Goal: Task Accomplishment & Management: Use online tool/utility

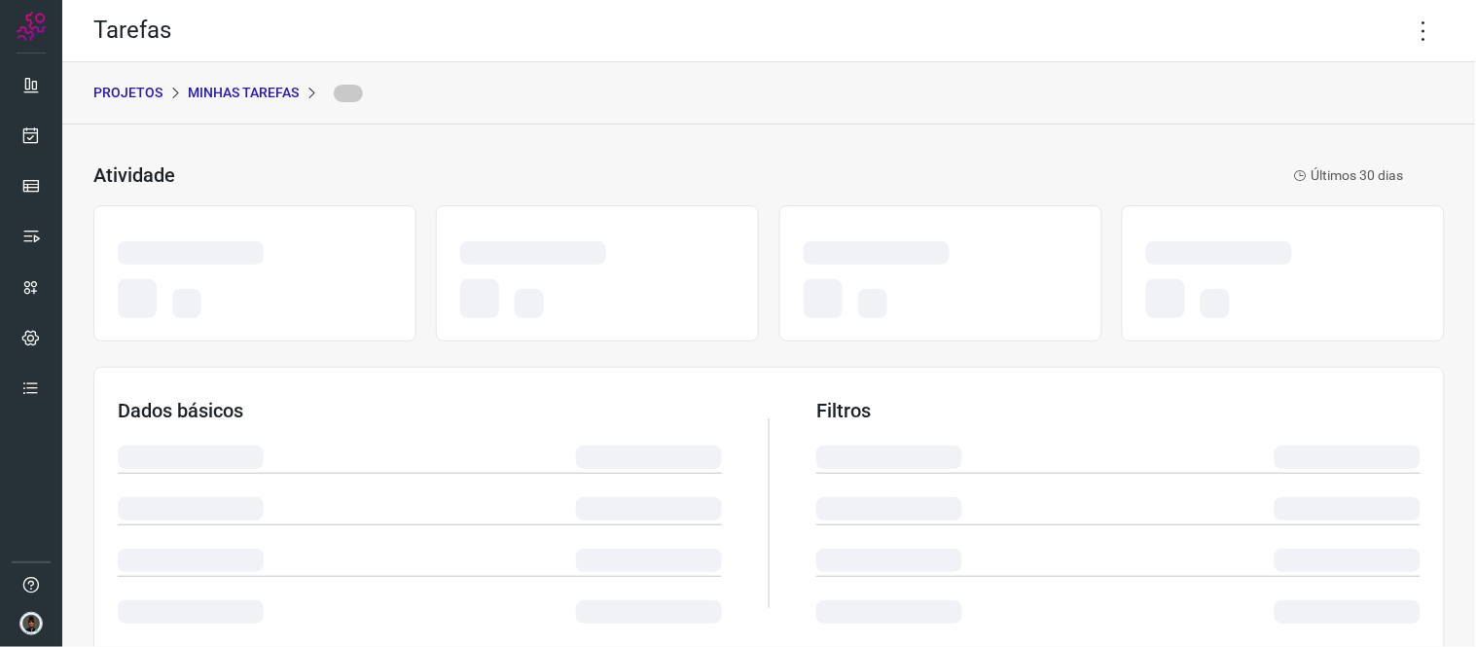
click at [271, 89] on p "Minhas Tarefas" at bounding box center [243, 93] width 111 height 20
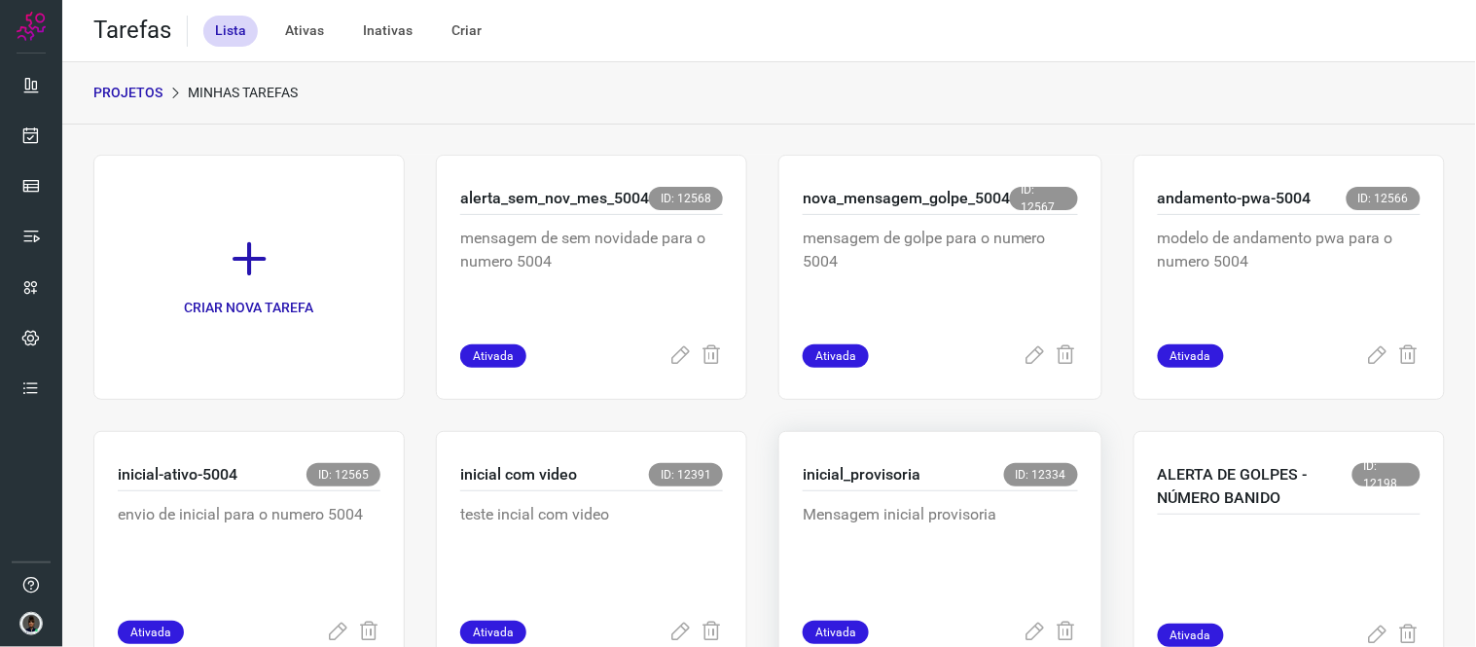
click at [869, 527] on p "Mensagem inicial provisoria" at bounding box center [940, 551] width 275 height 97
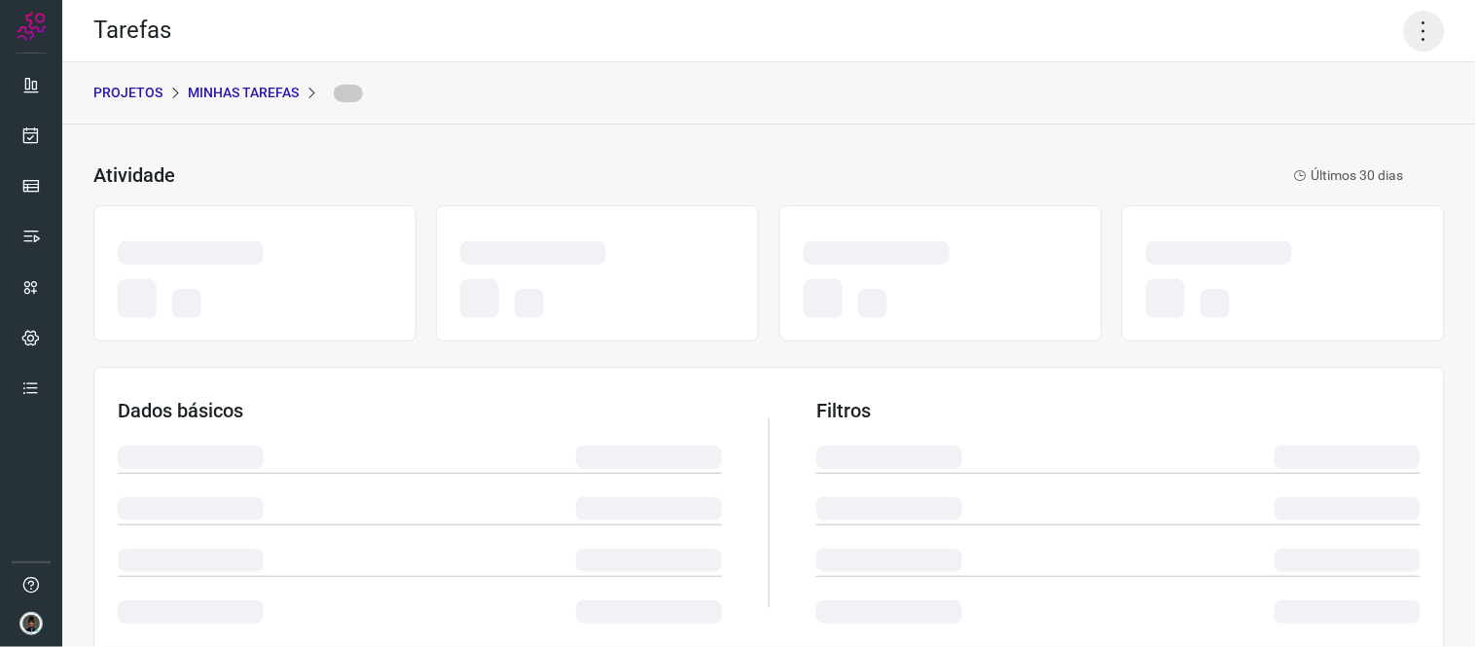
click at [1414, 20] on icon at bounding box center [1424, 31] width 41 height 41
click at [1404, 51] on icon at bounding box center [1424, 31] width 41 height 41
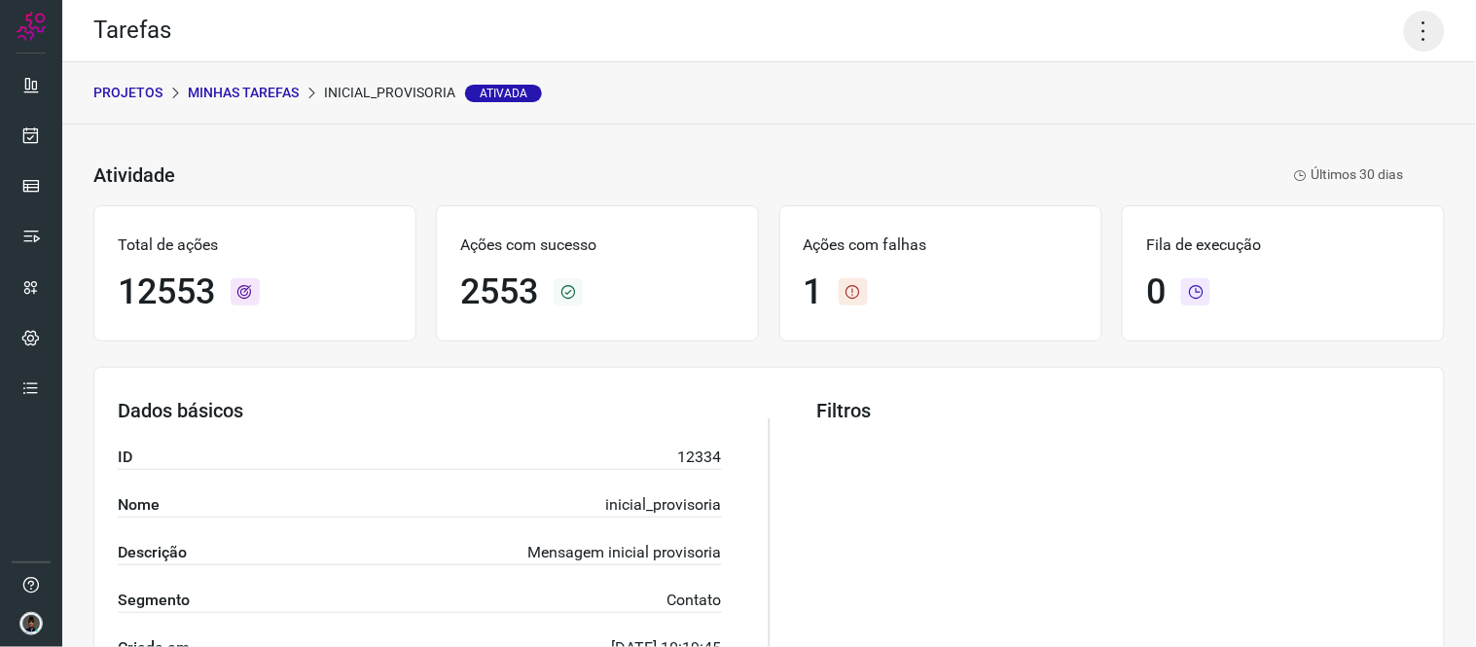
click at [1404, 51] on icon at bounding box center [1424, 31] width 41 height 41
click at [1350, 117] on li "Executar" at bounding box center [1339, 126] width 177 height 31
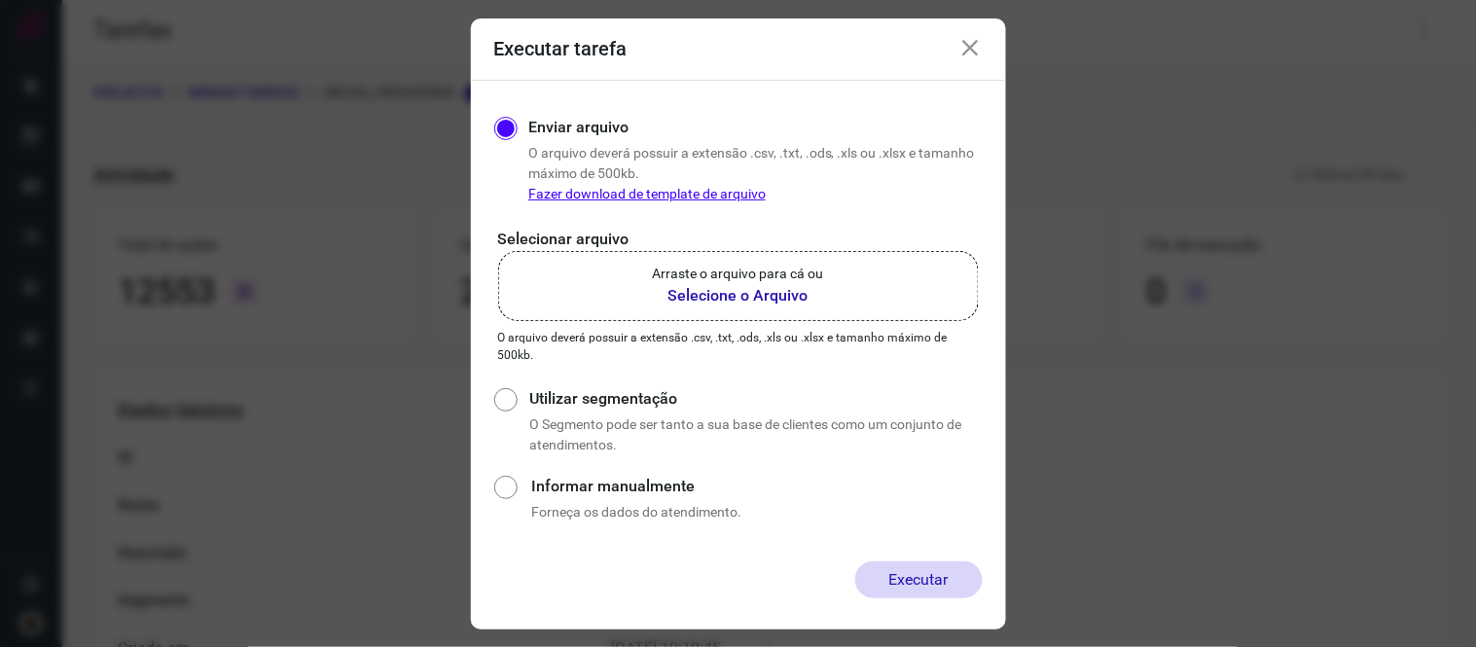
click at [880, 284] on label "Arraste o arquivo para cá ou Selecione o Arquivo" at bounding box center [738, 286] width 481 height 70
click at [0, 0] on input "Arraste o arquivo para cá ou Selecione o Arquivo" at bounding box center [0, 0] width 0 height 0
click at [764, 286] on b "Selecione o Arquivo" at bounding box center [738, 295] width 171 height 23
click at [0, 0] on input "Arraste o arquivo para cá ou Selecione o Arquivo" at bounding box center [0, 0] width 0 height 0
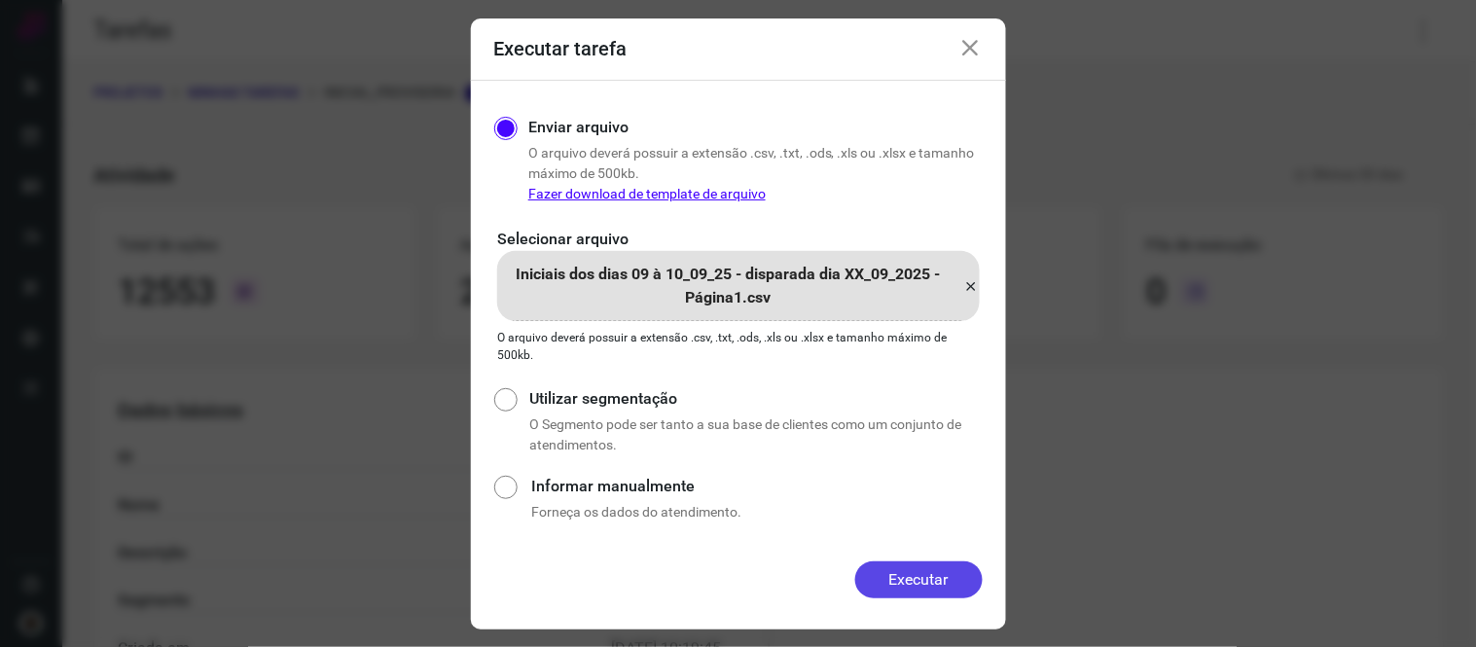
click at [866, 582] on button "Executar" at bounding box center [918, 579] width 127 height 37
